Goal: Task Accomplishment & Management: Manage account settings

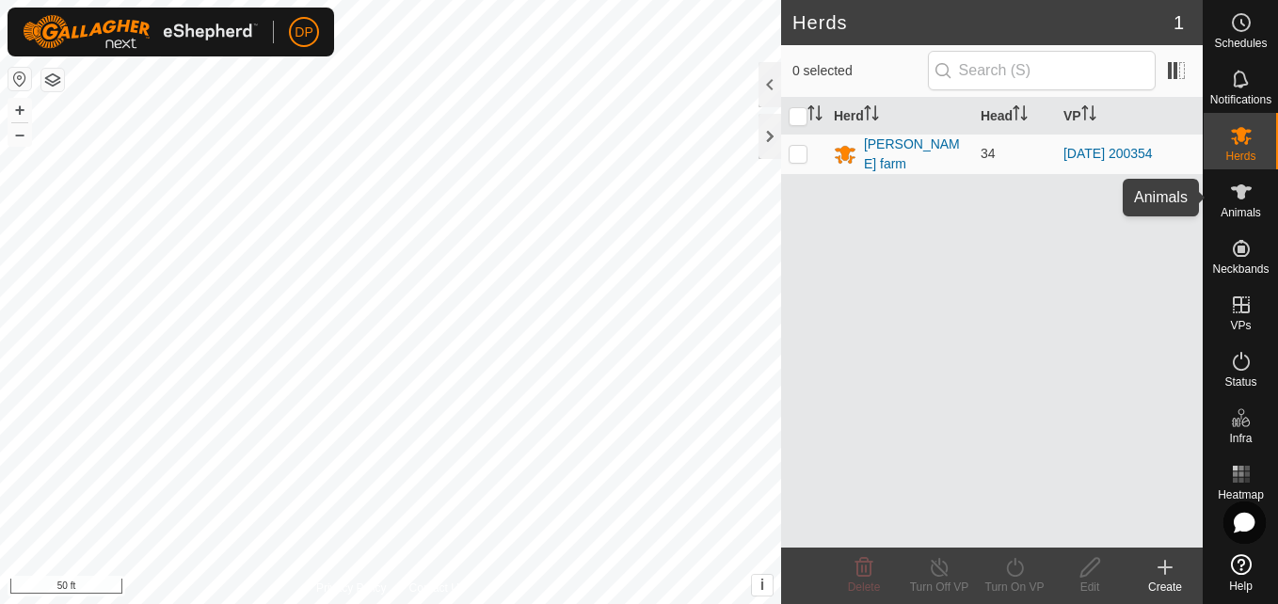
click at [1247, 200] on icon at bounding box center [1241, 192] width 23 height 23
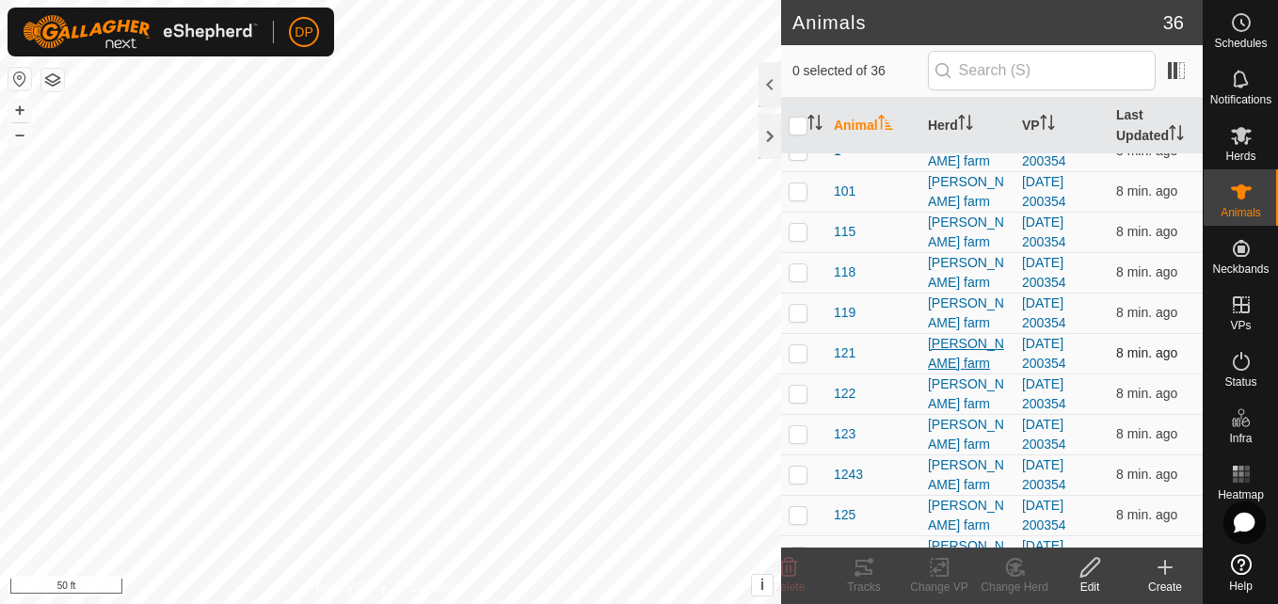
scroll to position [188, 0]
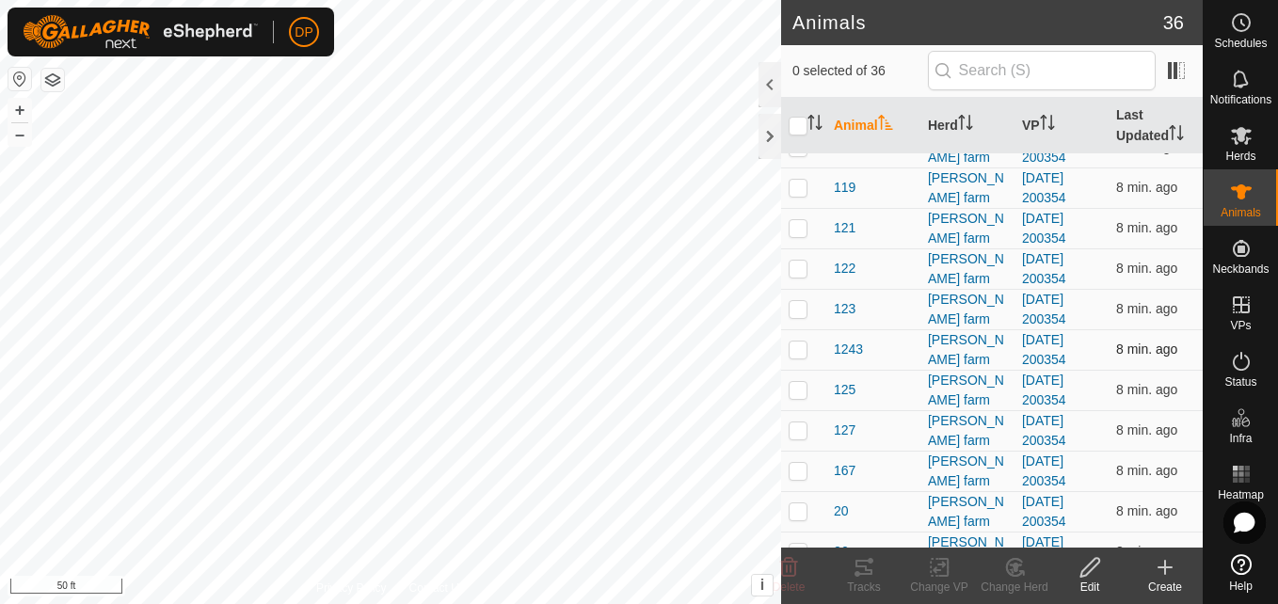
click at [795, 353] on p-checkbox at bounding box center [798, 349] width 19 height 15
click at [762, 142] on div at bounding box center [769, 136] width 23 height 45
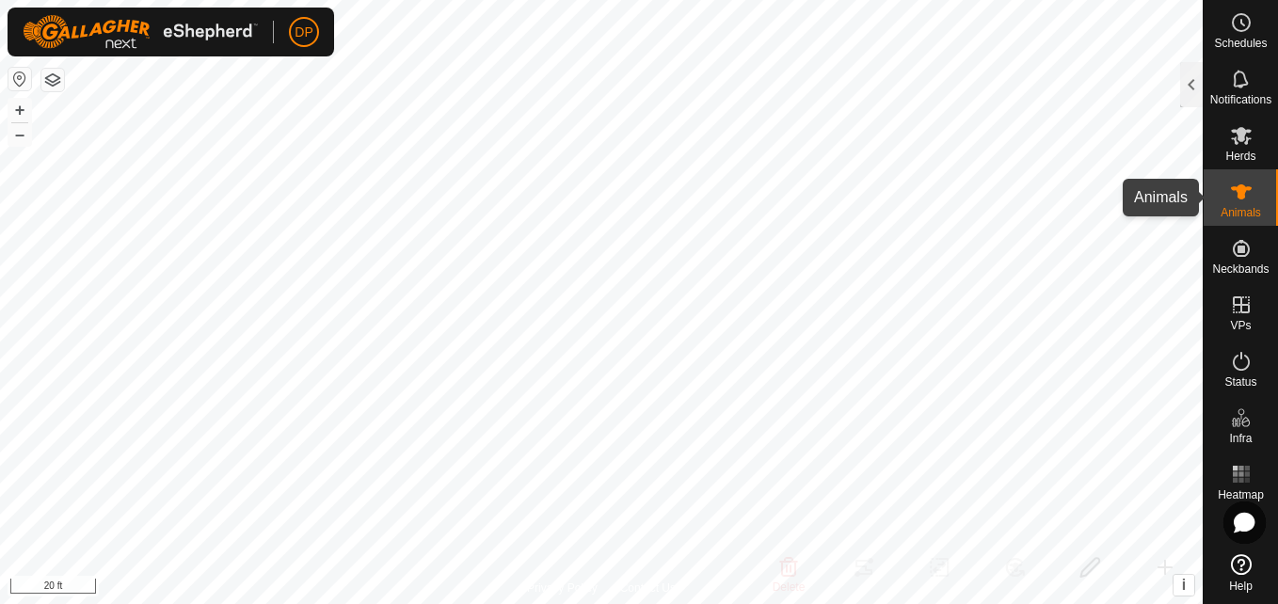
click at [1237, 189] on icon at bounding box center [1241, 191] width 21 height 15
click at [1238, 189] on icon at bounding box center [1241, 191] width 21 height 15
click at [1181, 83] on div at bounding box center [1191, 84] width 23 height 45
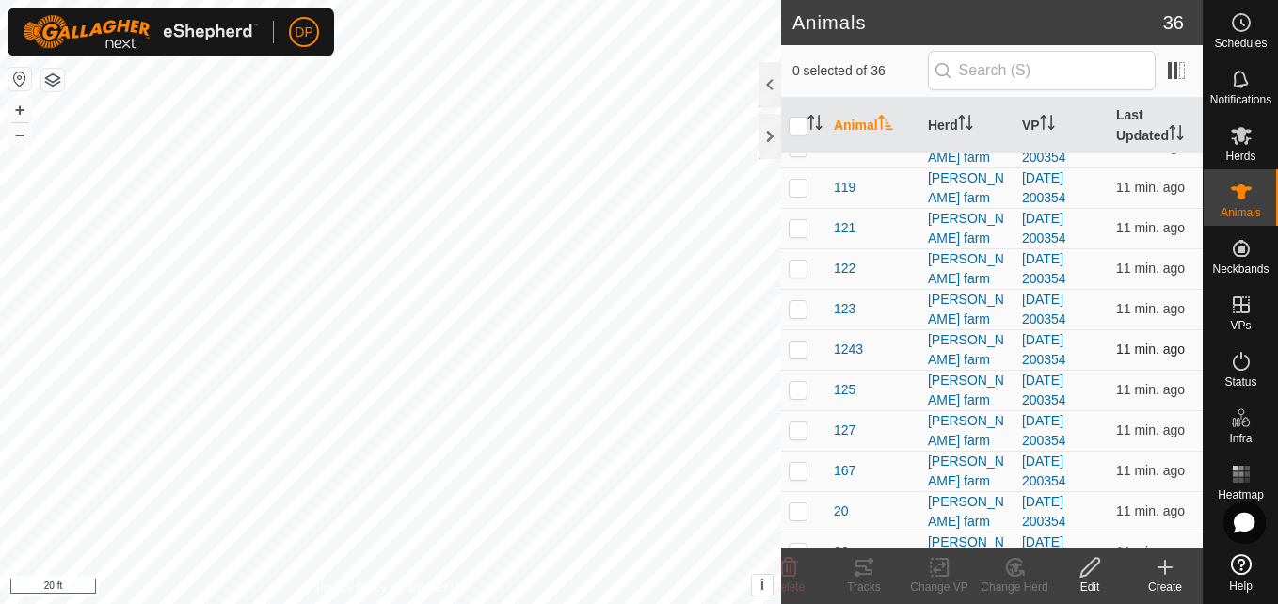
click at [797, 353] on p-checkbox at bounding box center [798, 349] width 19 height 15
click at [797, 347] on p-checkbox at bounding box center [798, 349] width 19 height 15
checkbox input "true"
click at [765, 132] on div at bounding box center [769, 136] width 23 height 45
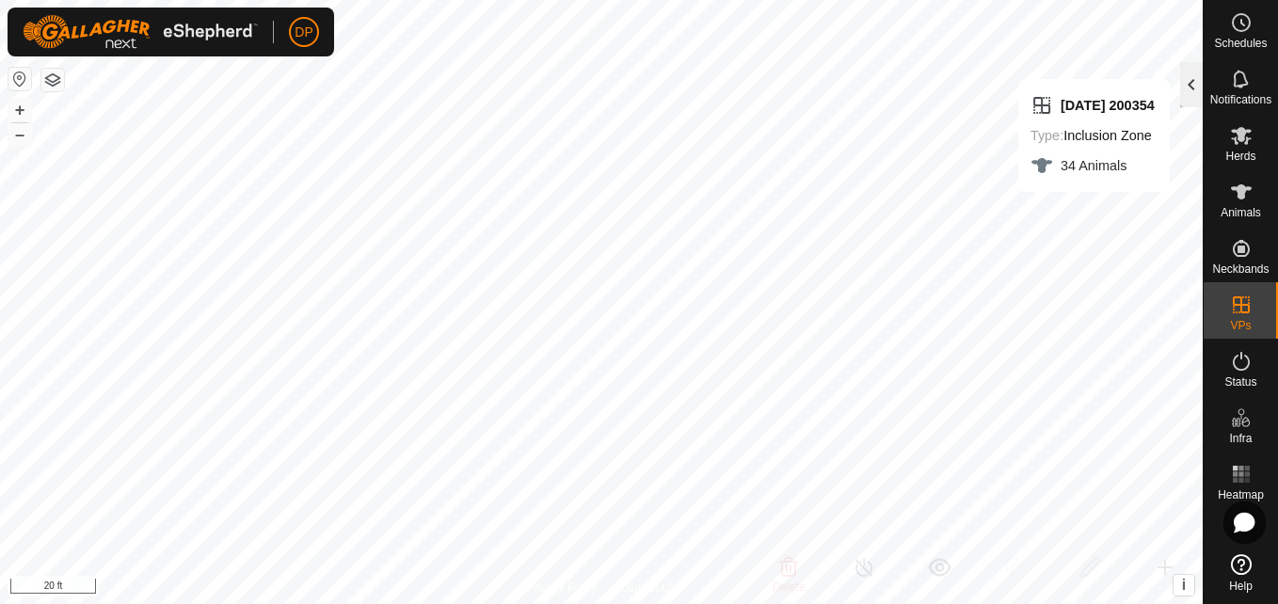
click at [1188, 81] on div at bounding box center [1191, 84] width 23 height 45
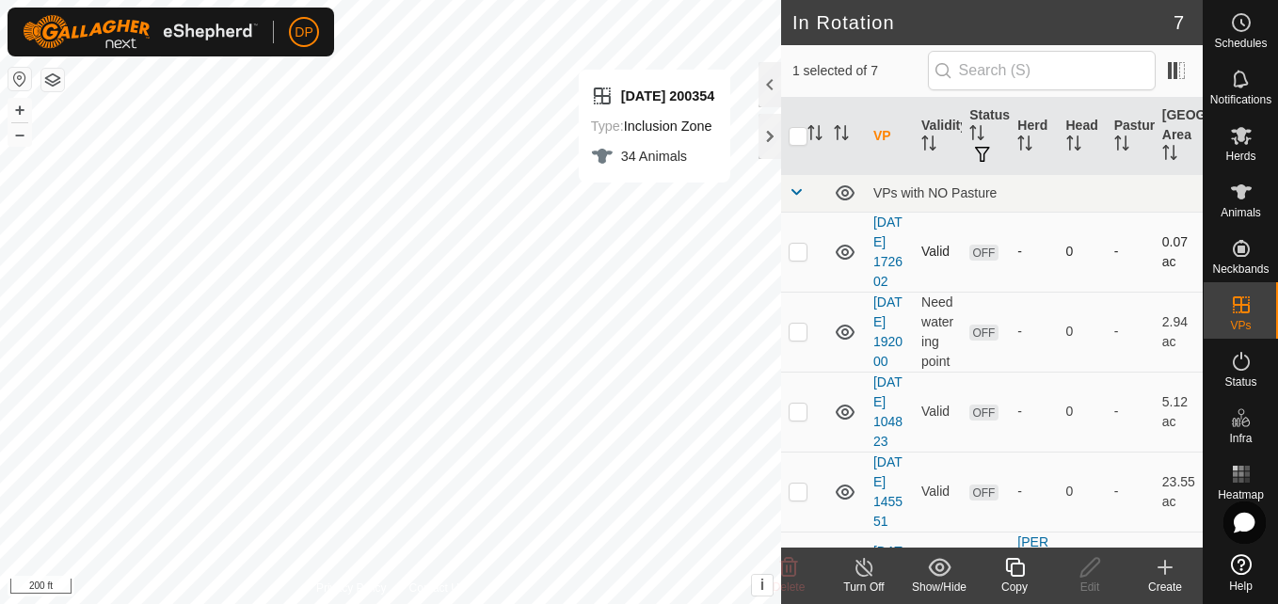
checkbox input "false"
click at [767, 132] on div at bounding box center [769, 136] width 23 height 45
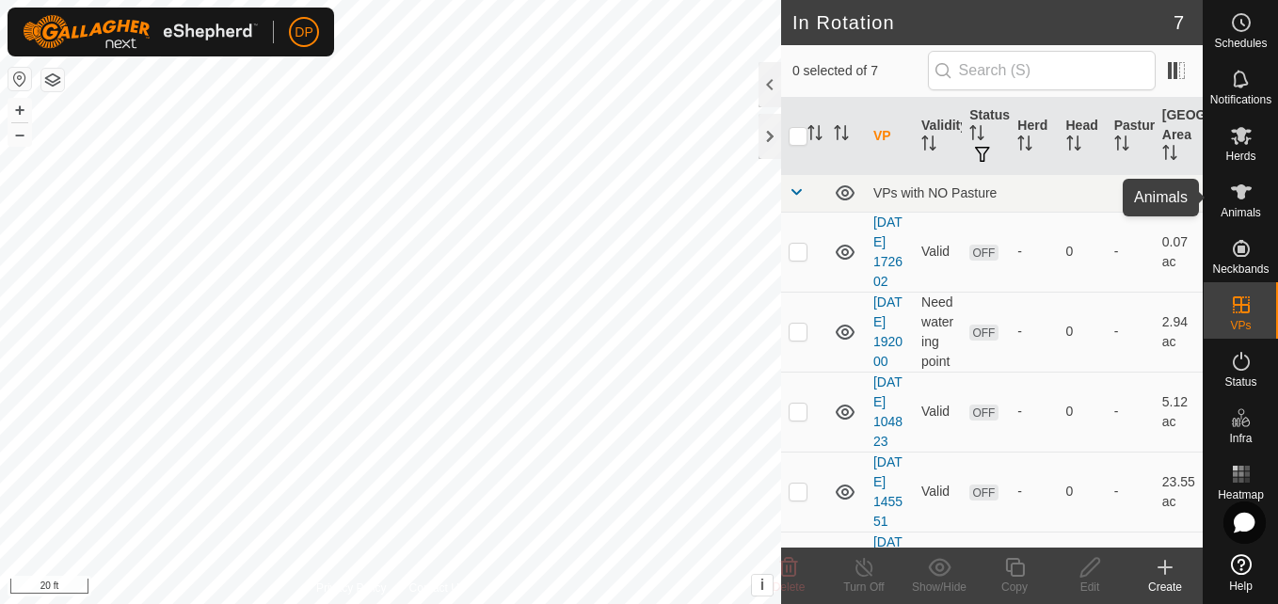
click at [1241, 184] on icon at bounding box center [1241, 192] width 23 height 23
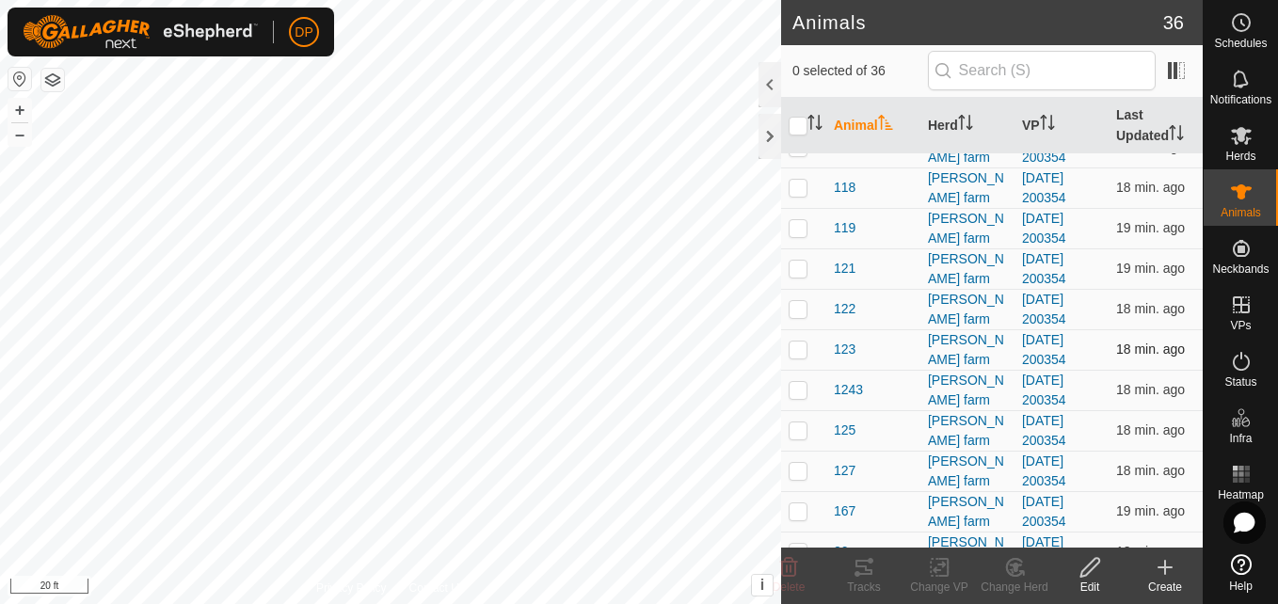
scroll to position [188, 0]
click at [792, 352] on p-checkbox at bounding box center [798, 349] width 19 height 15
click at [804, 346] on p-checkbox at bounding box center [798, 349] width 19 height 15
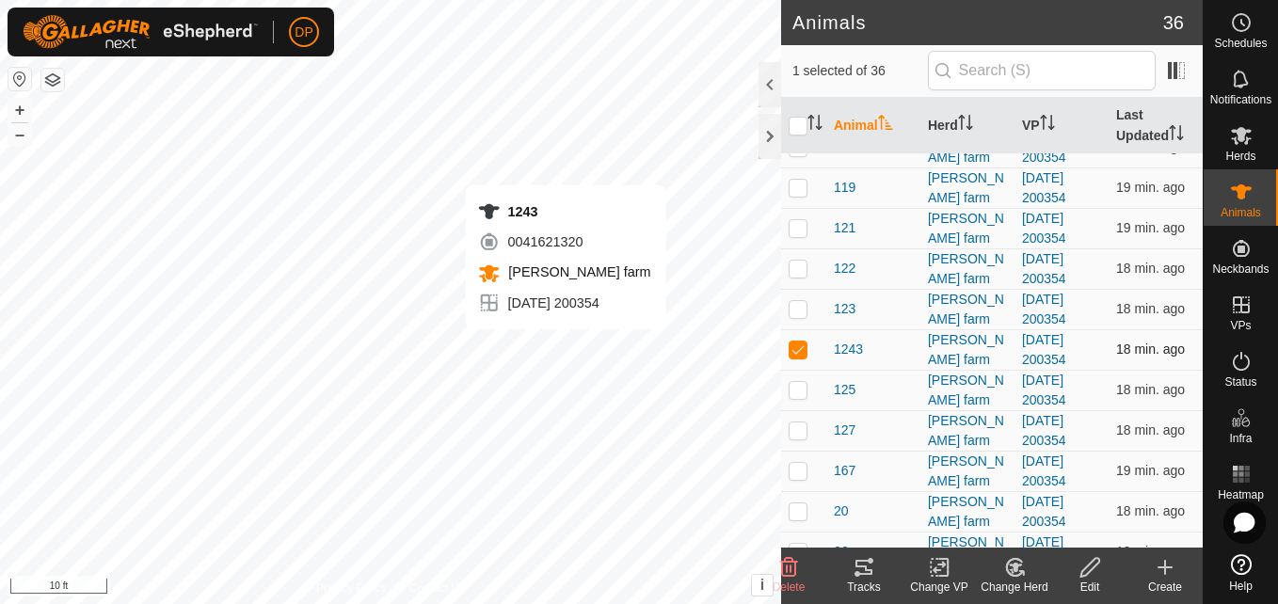
checkbox input "false"
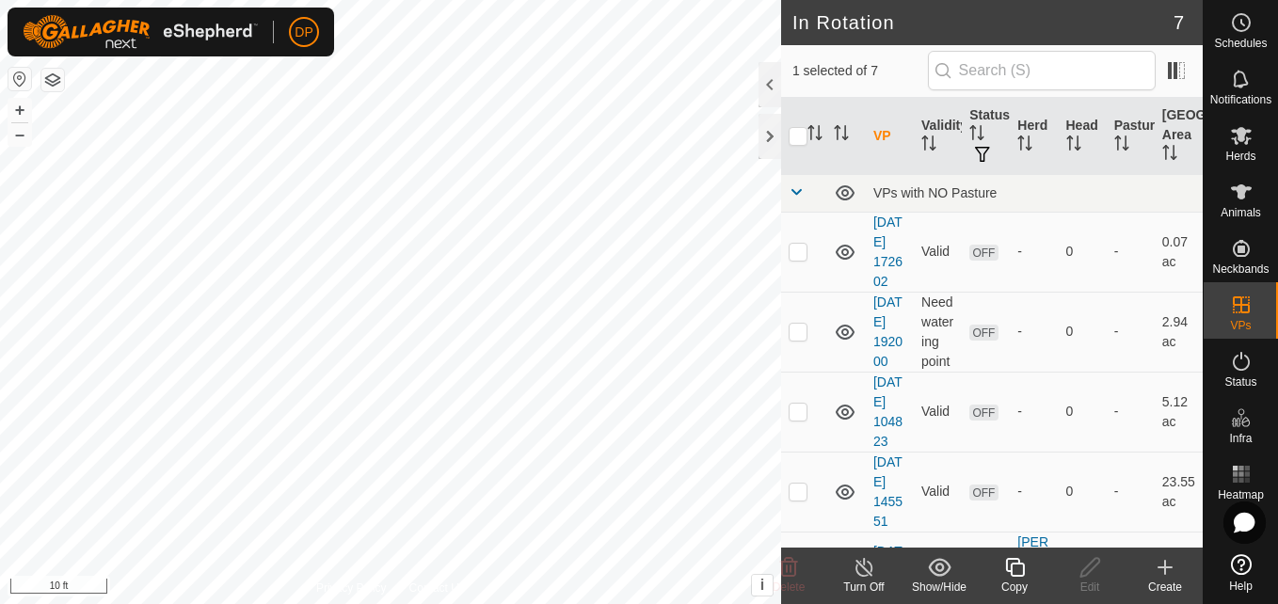
checkbox input "true"
checkbox input "false"
checkbox input "true"
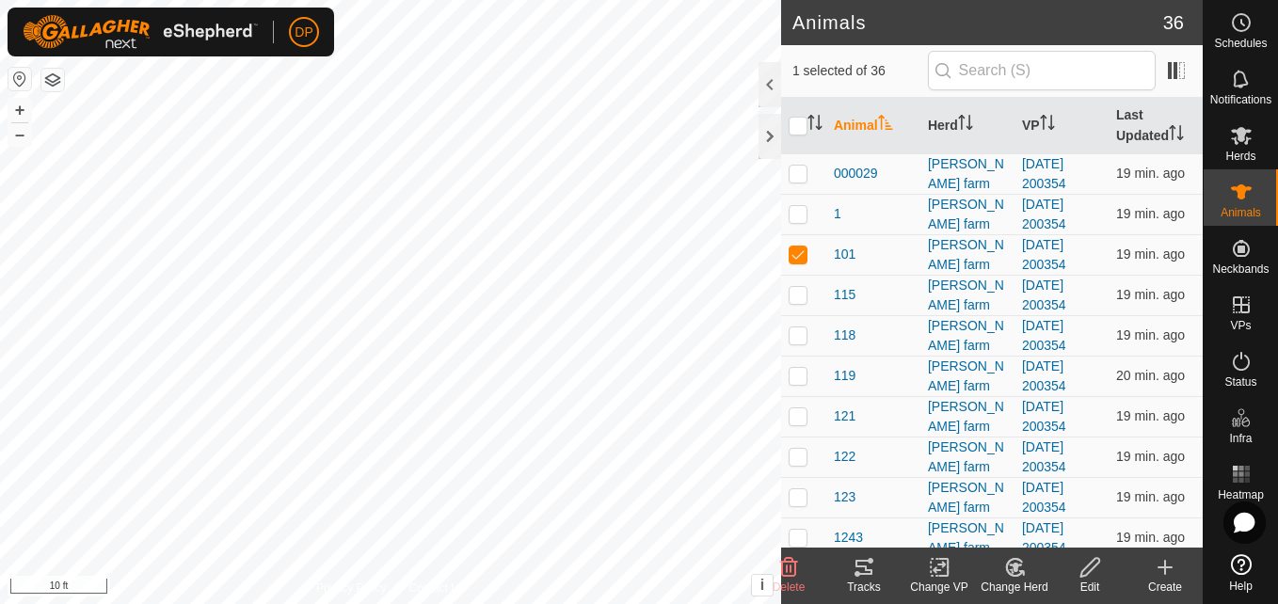
checkbox input "false"
click at [798, 535] on p-checkbox at bounding box center [798, 537] width 19 height 15
checkbox input "false"
checkbox input "true"
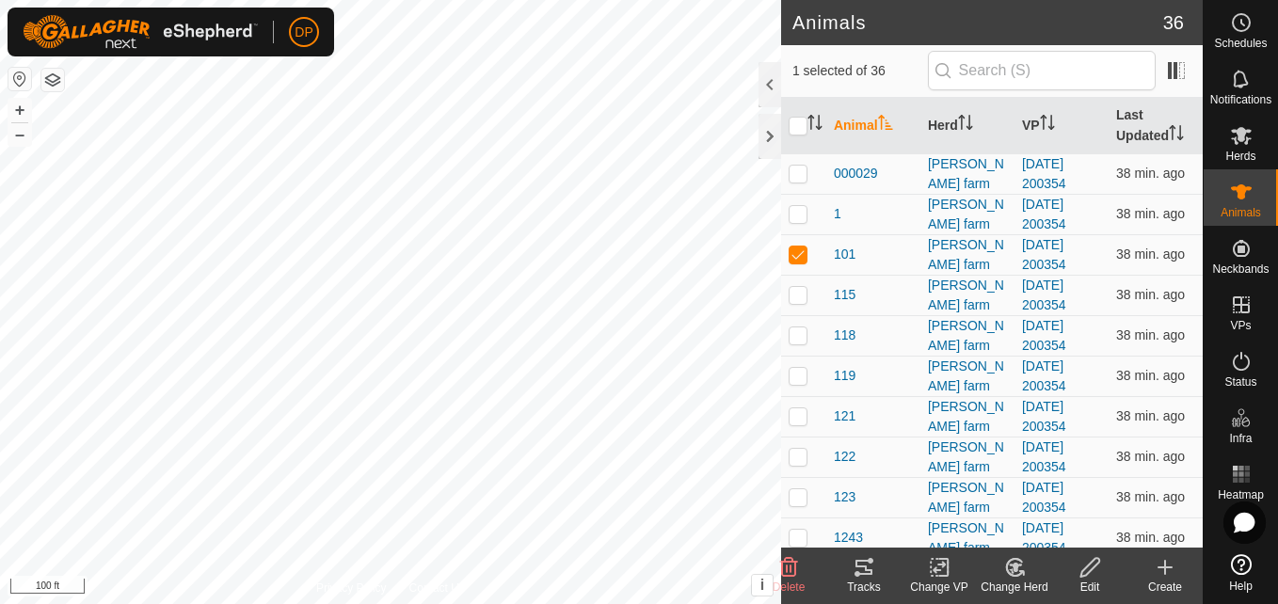
checkbox input "false"
click at [794, 535] on p-checkbox at bounding box center [798, 537] width 19 height 15
checkbox input "false"
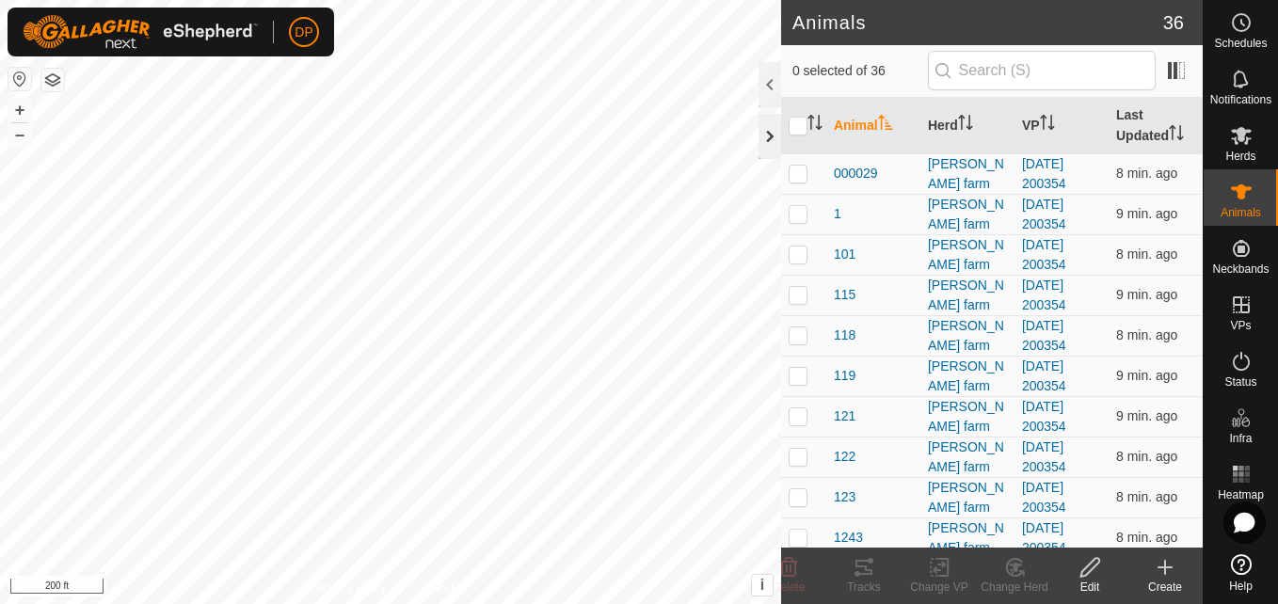
click at [765, 132] on div at bounding box center [769, 136] width 23 height 45
